Goal: Information Seeking & Learning: Learn about a topic

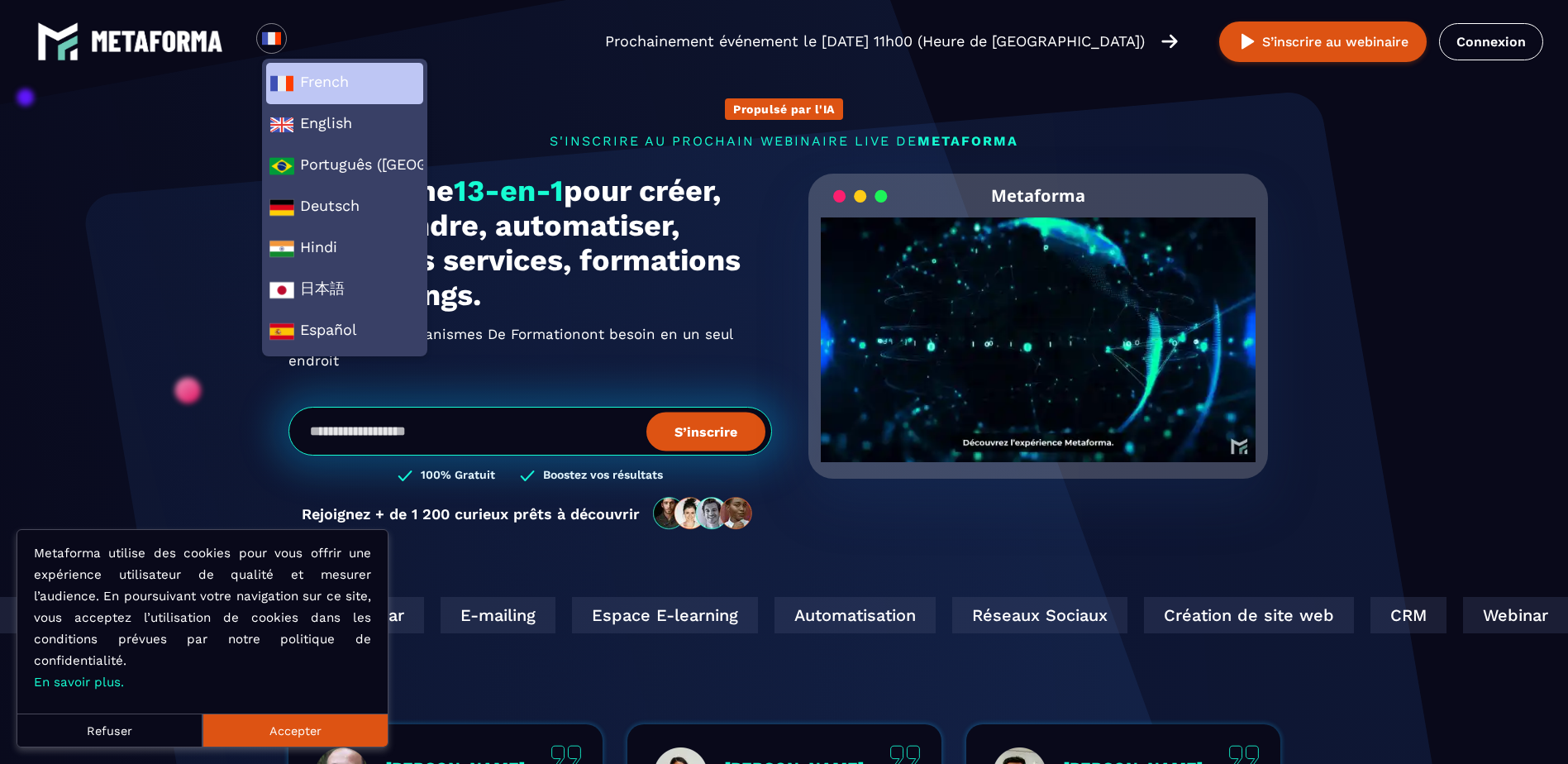
click at [266, 104] on li "French" at bounding box center [344, 83] width 157 height 41
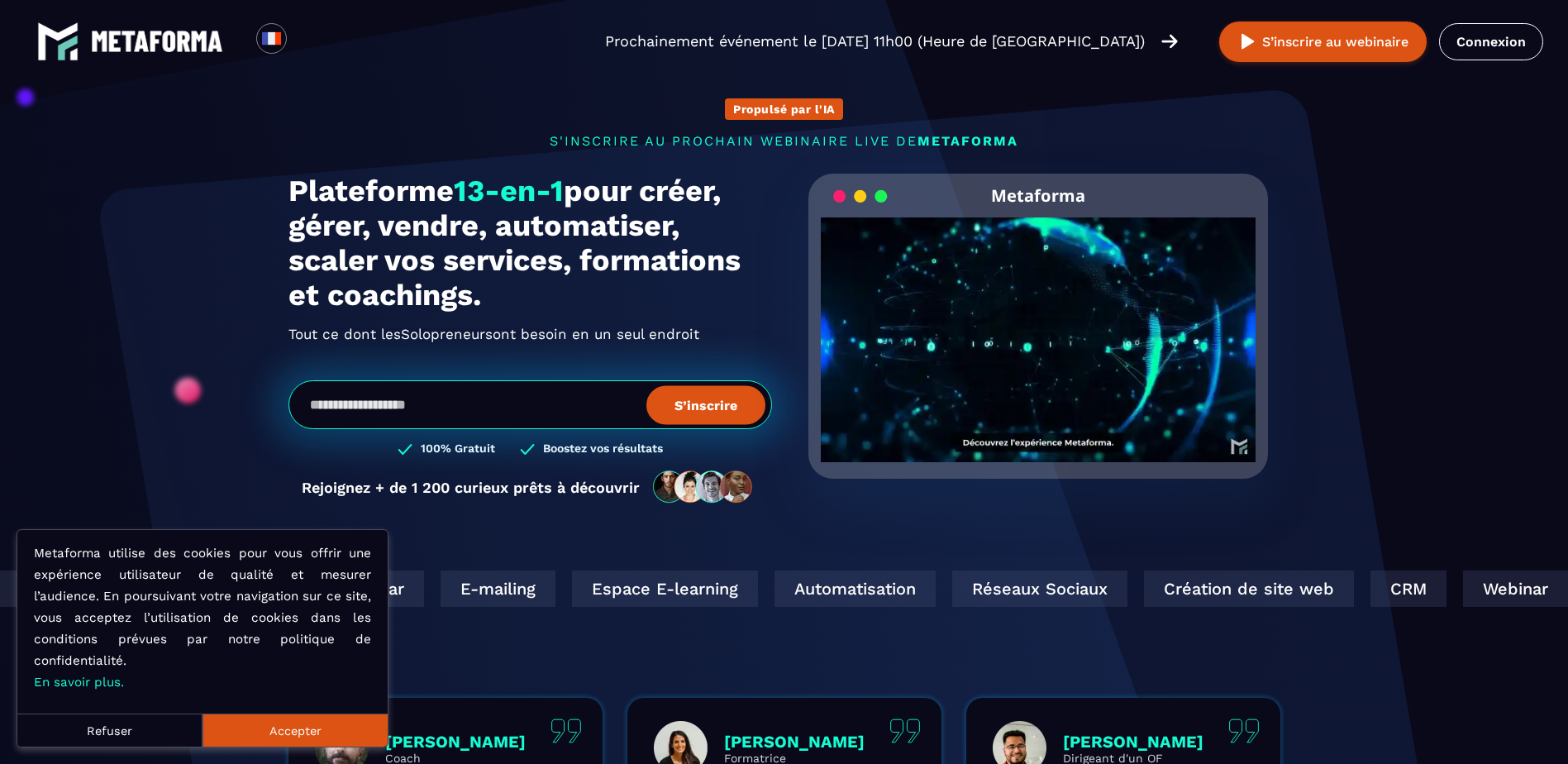
click at [140, 749] on section "Propulsé par l'IA s'inscrire au prochain webinaire live de METAFORMA Prochainem…" at bounding box center [784, 530] width 1568 height 1060
click at [147, 729] on button "Refuser" at bounding box center [109, 730] width 186 height 33
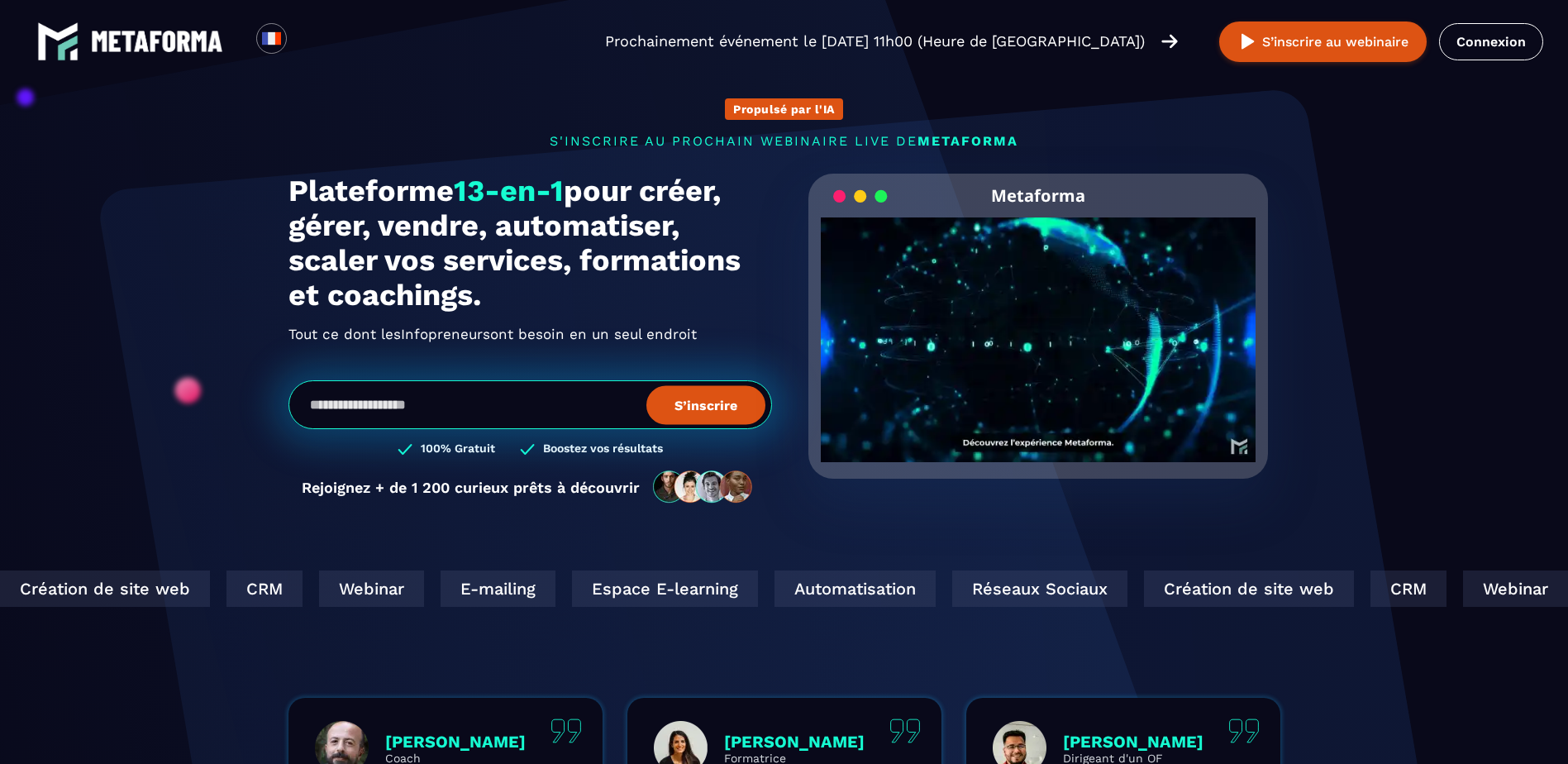
click at [1056, 374] on video "Your browser does not support the video tag." at bounding box center [1038, 325] width 436 height 217
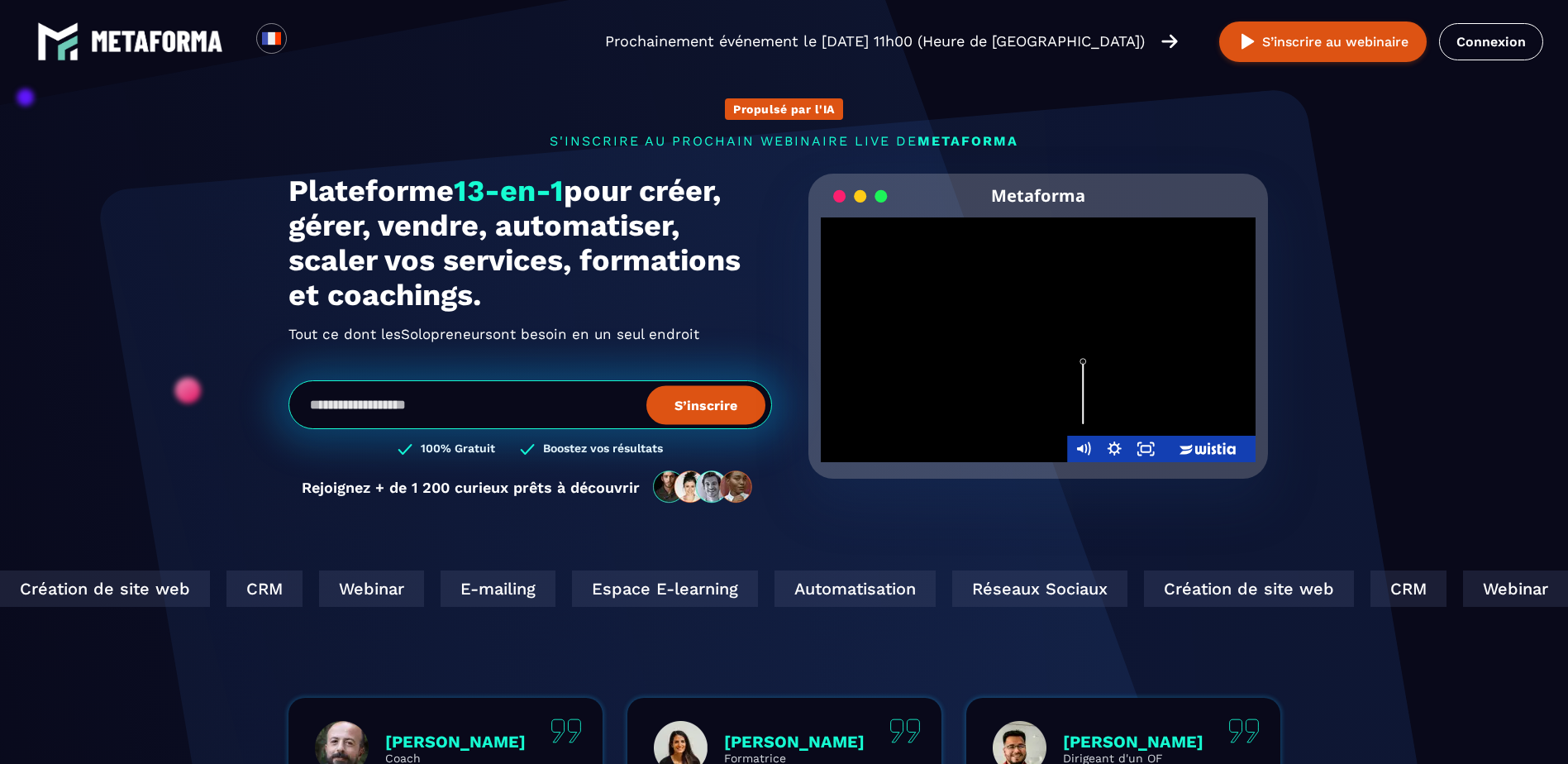
click at [1096, 405] on div "Volume" at bounding box center [1082, 392] width 31 height 87
click at [1084, 414] on div "Volume" at bounding box center [1083, 414] width 10 height 10
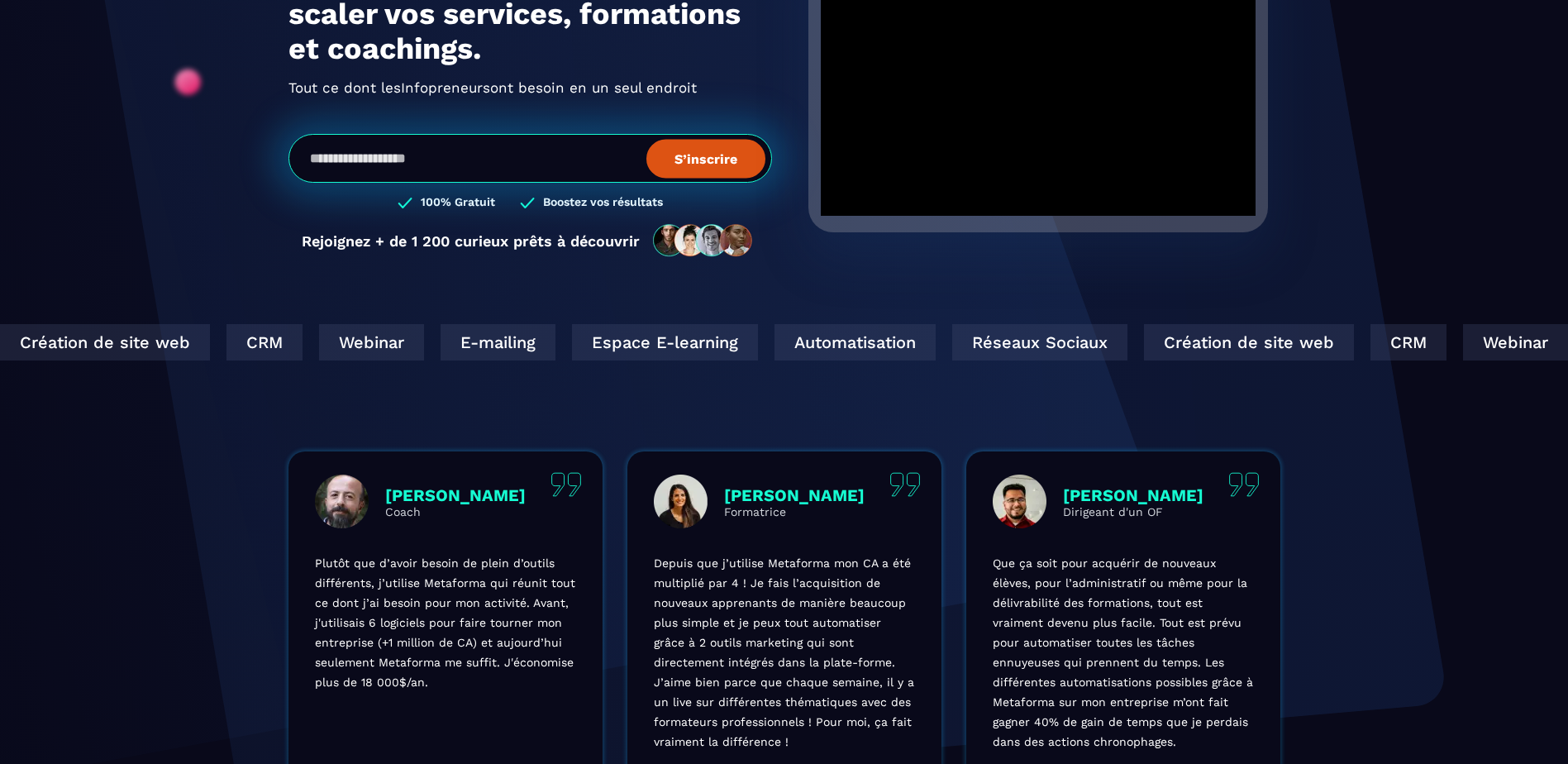
scroll to position [248, 0]
